Goal: Navigation & Orientation: Find specific page/section

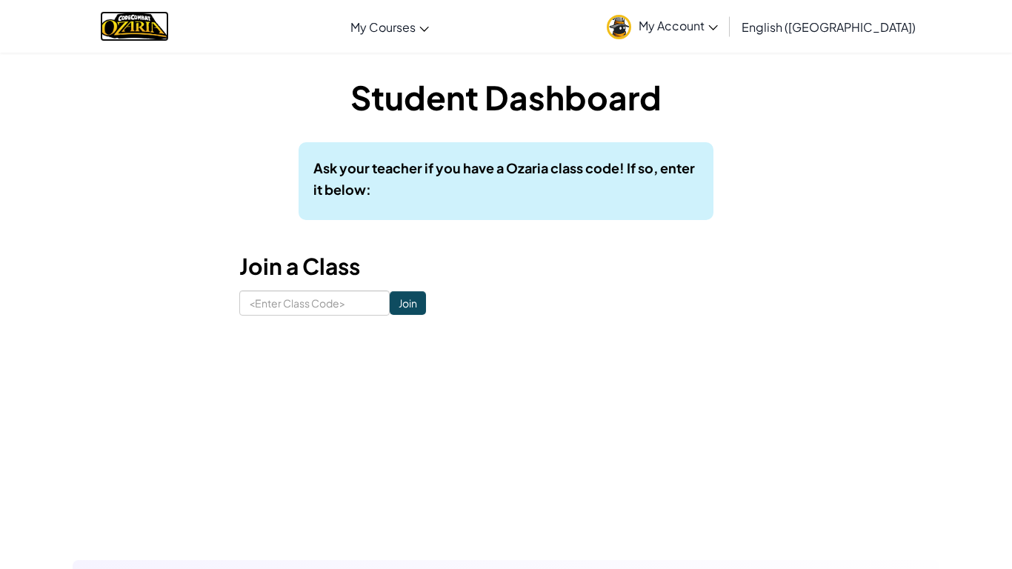
click at [137, 30] on img "Home" at bounding box center [134, 26] width 69 height 30
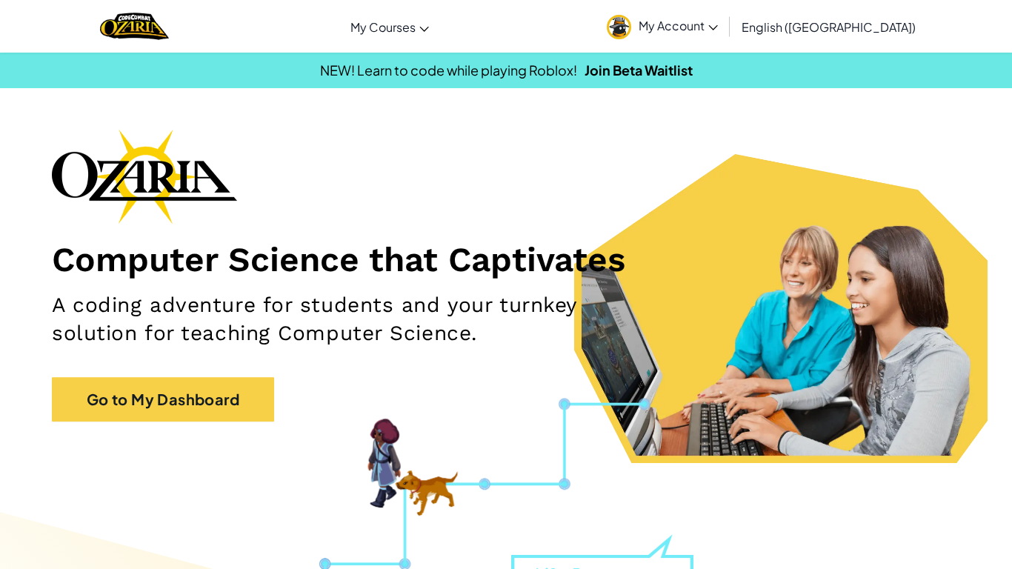
scroll to position [4, 0]
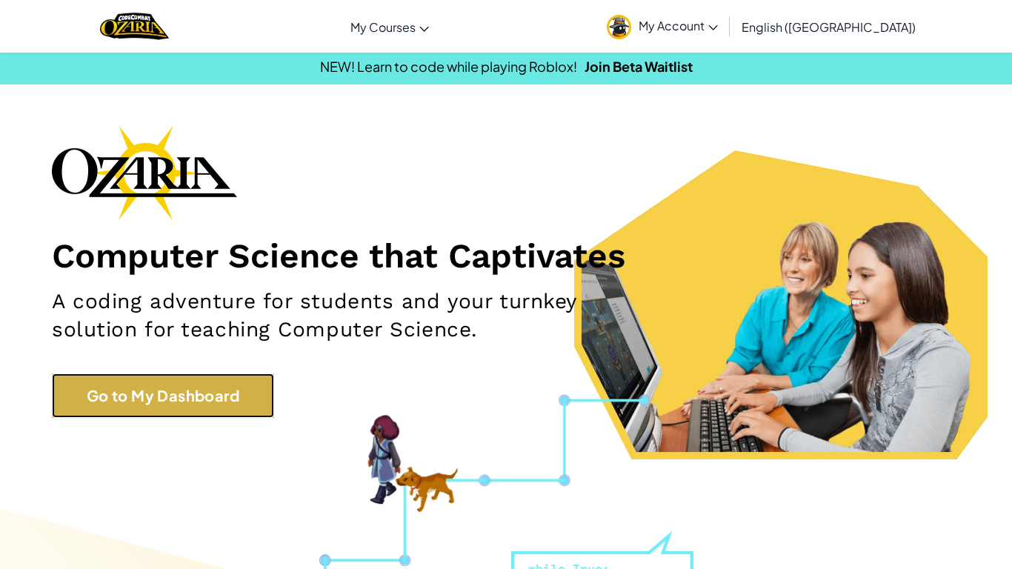
click at [197, 412] on link "Go to My Dashboard" at bounding box center [163, 395] width 222 height 44
